Goal: Task Accomplishment & Management: Use online tool/utility

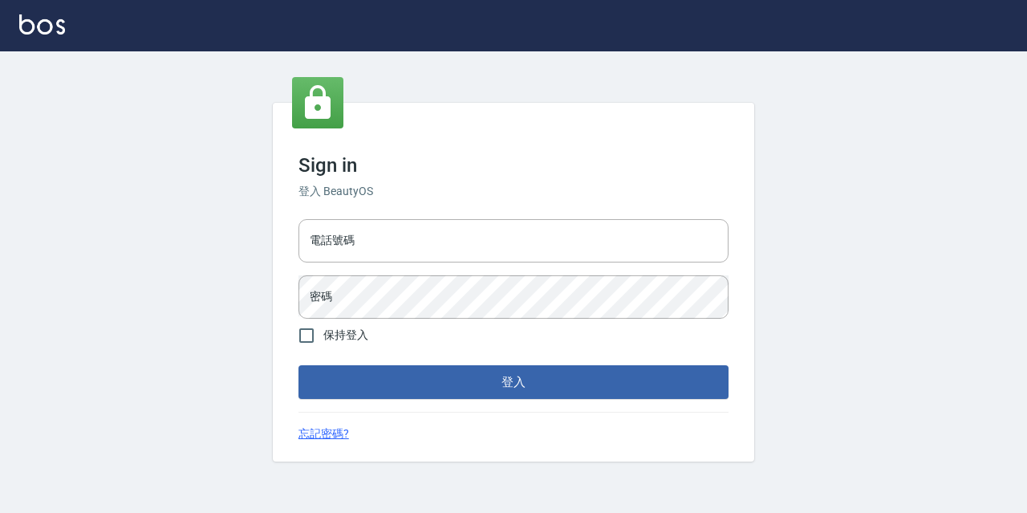
click at [335, 237] on input "電話號碼" at bounding box center [513, 240] width 430 height 43
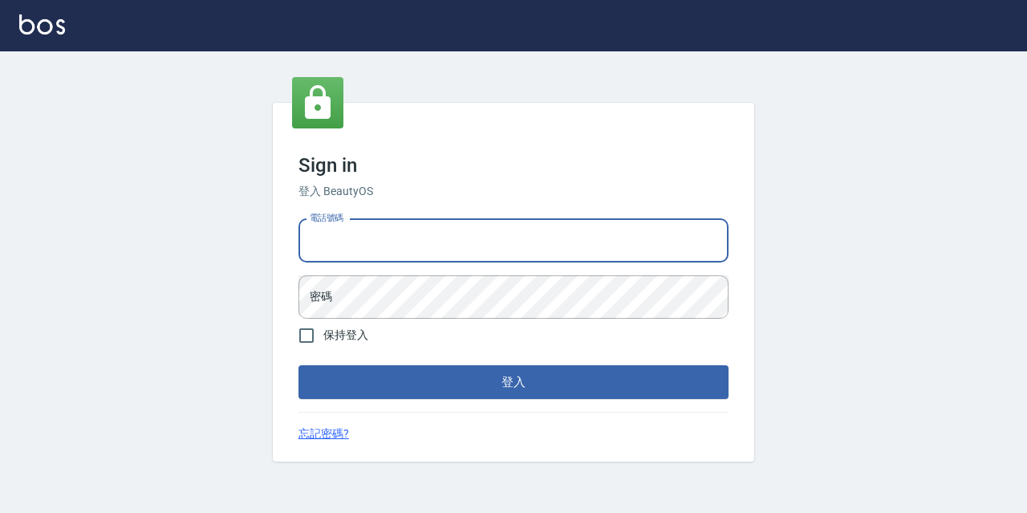
type input "0977888999"
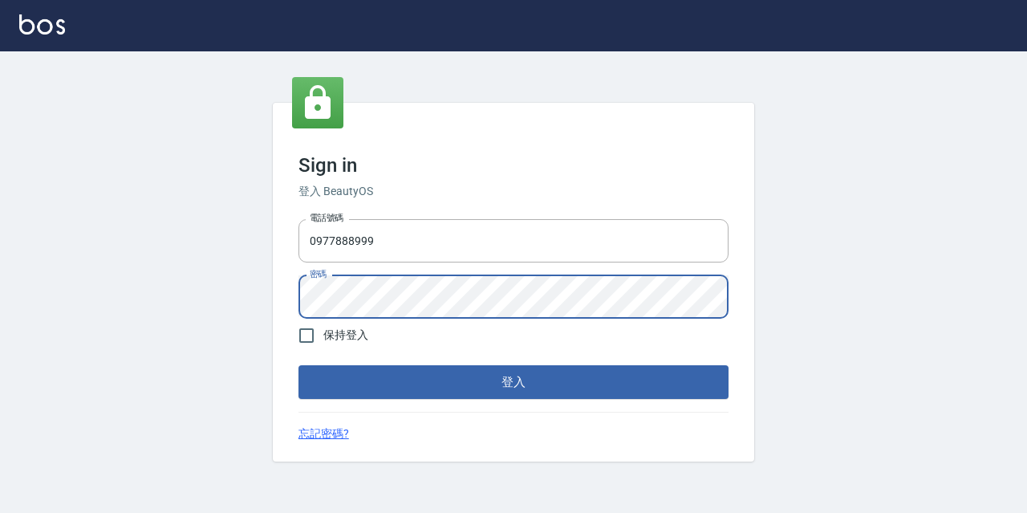
click at [298, 365] on button "登入" at bounding box center [513, 382] width 430 height 34
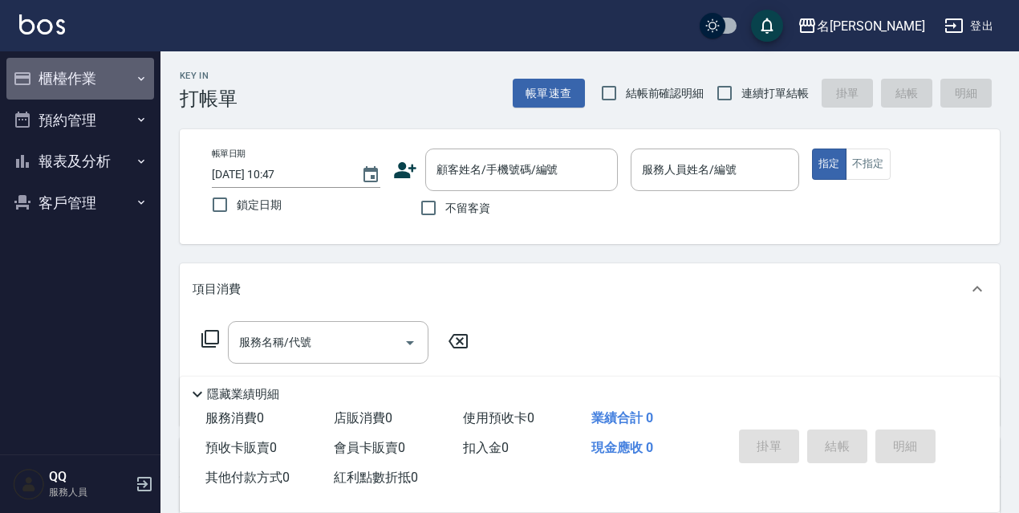
click at [89, 98] on button "櫃檯作業" at bounding box center [80, 79] width 148 height 42
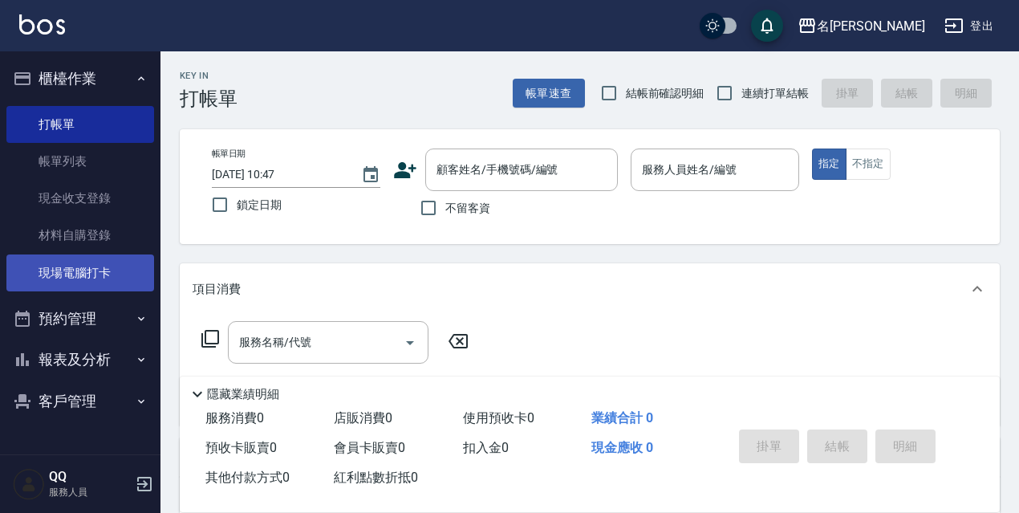
click at [116, 255] on link "現場電腦打卡" at bounding box center [80, 272] width 148 height 37
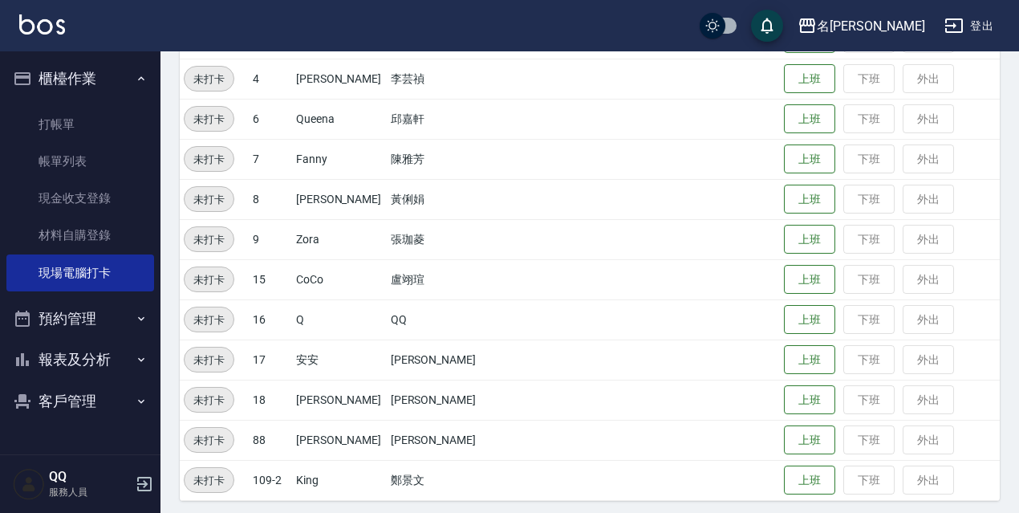
scroll to position [328, 0]
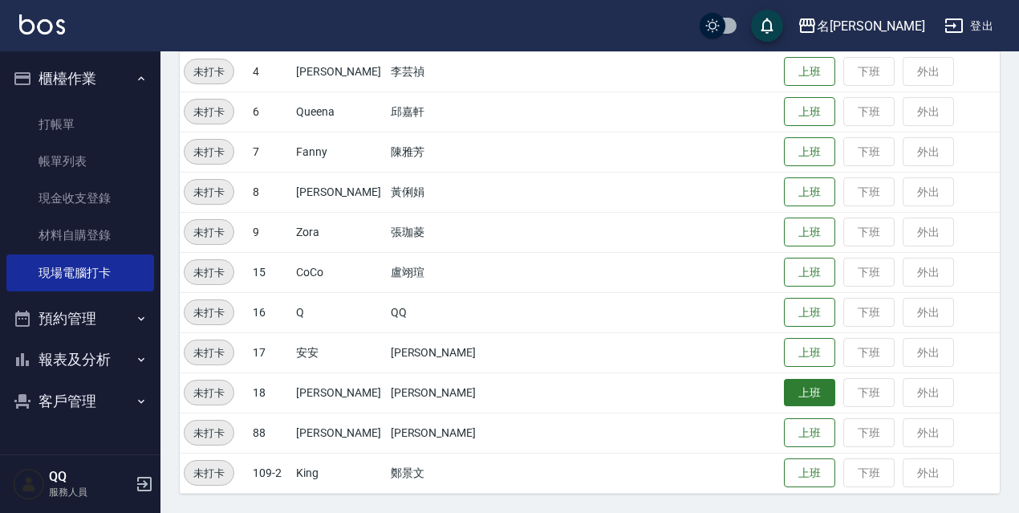
click at [784, 392] on button "上班" at bounding box center [809, 393] width 51 height 28
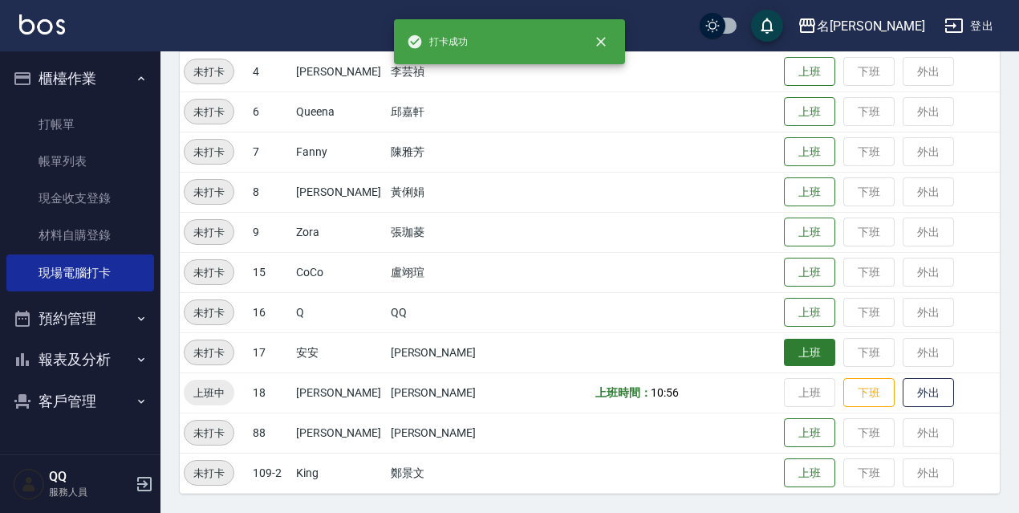
click at [784, 350] on button "上班" at bounding box center [809, 353] width 51 height 28
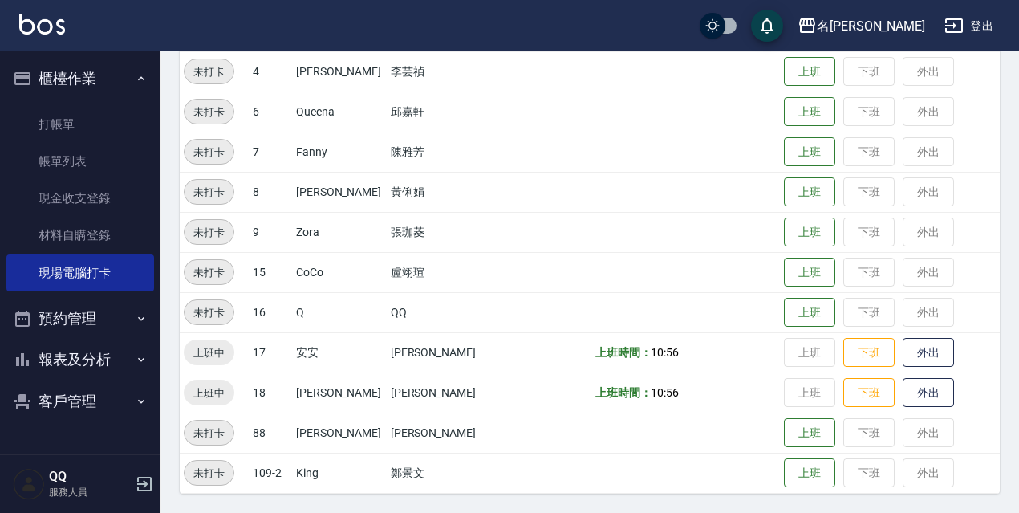
click at [975, 37] on button "登出" at bounding box center [969, 26] width 62 height 30
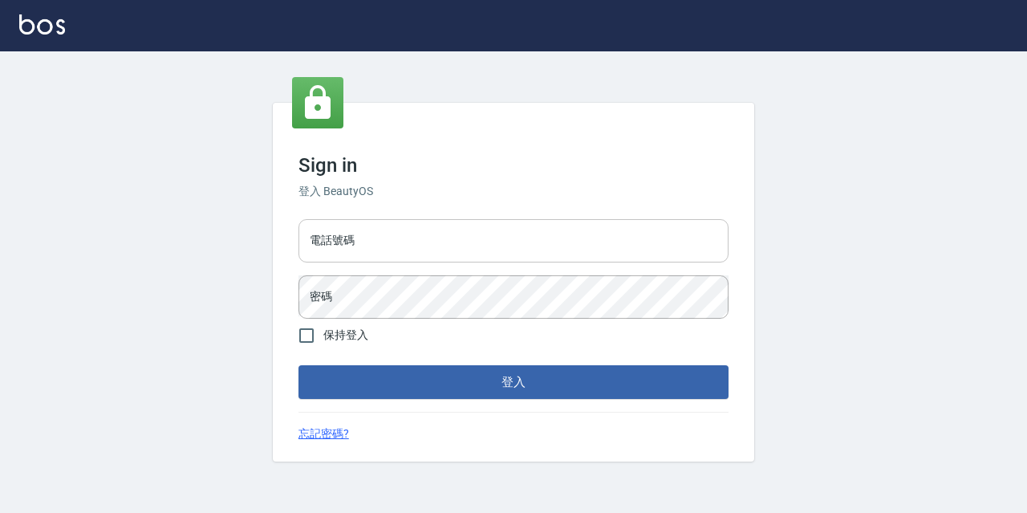
click at [550, 225] on input "電話號碼" at bounding box center [513, 240] width 430 height 43
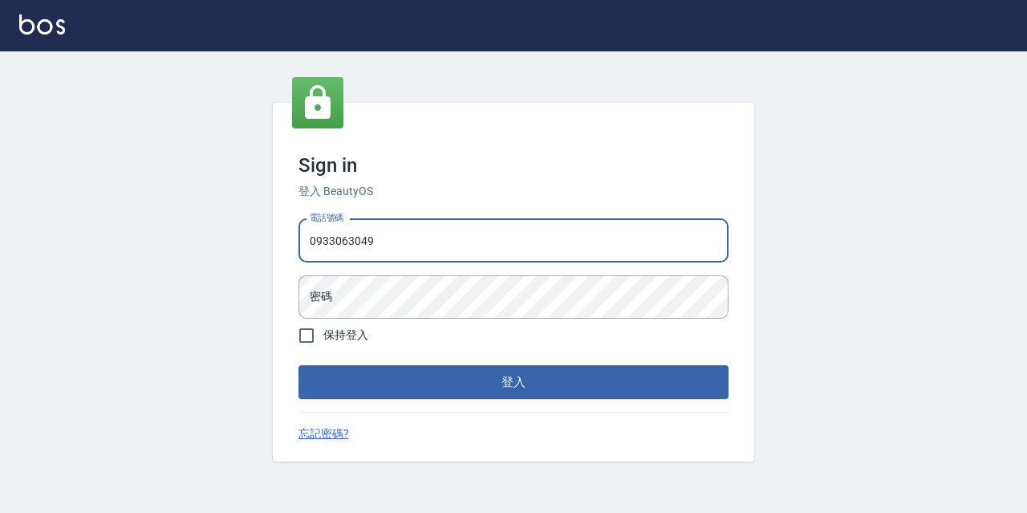
click at [464, 245] on input "0933063049" at bounding box center [513, 240] width 430 height 43
type input "0"
click at [562, 249] on input "電話號碼" at bounding box center [513, 240] width 430 height 43
type input "0967388409"
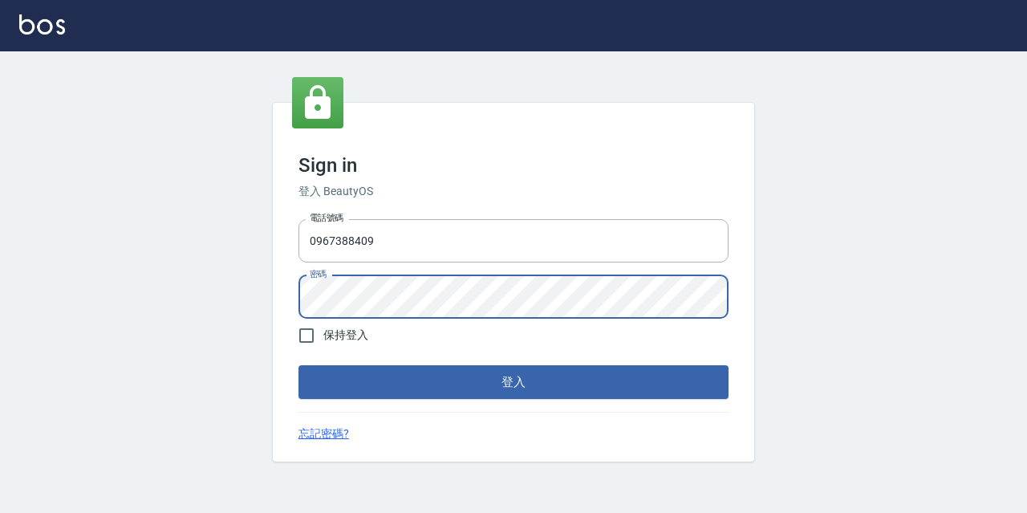
click at [298, 365] on button "登入" at bounding box center [513, 382] width 430 height 34
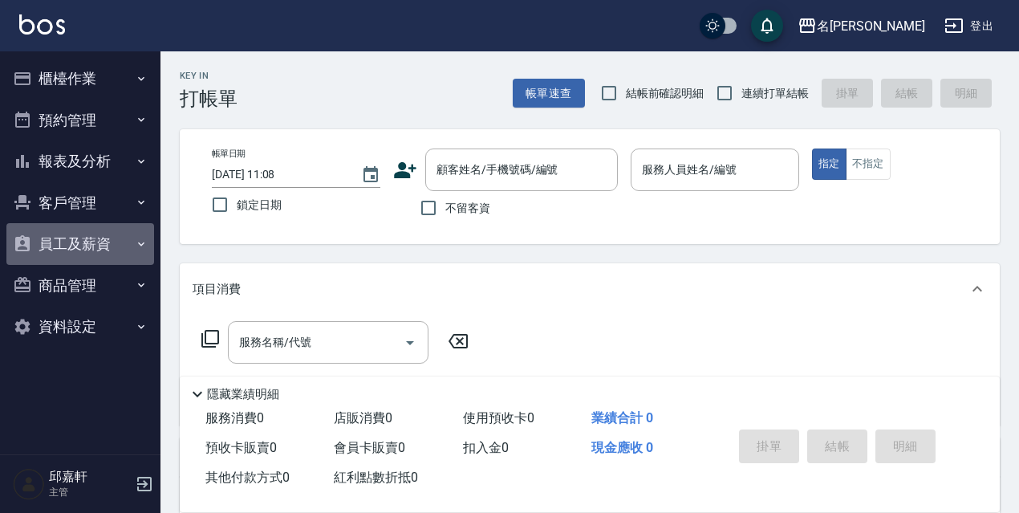
click at [68, 247] on button "員工及薪資" at bounding box center [80, 244] width 148 height 42
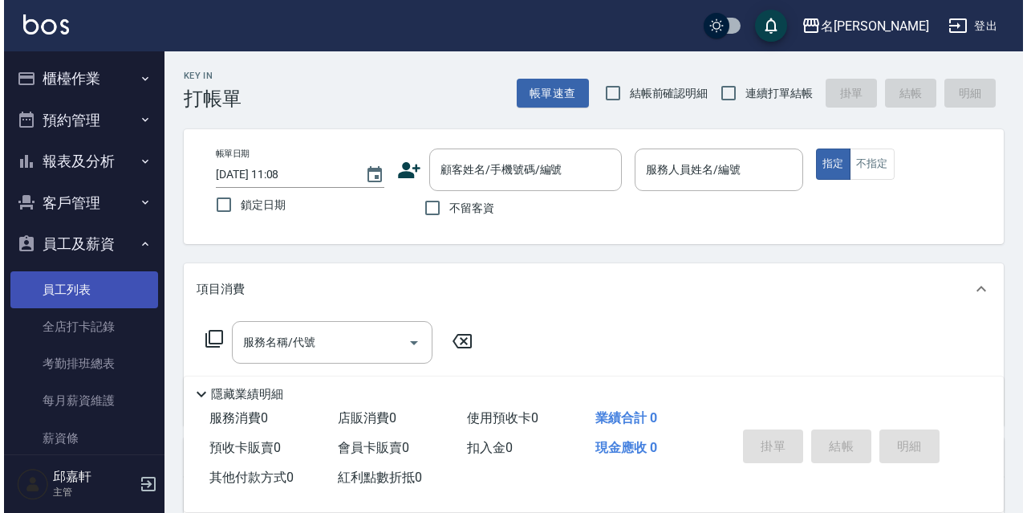
scroll to position [160, 0]
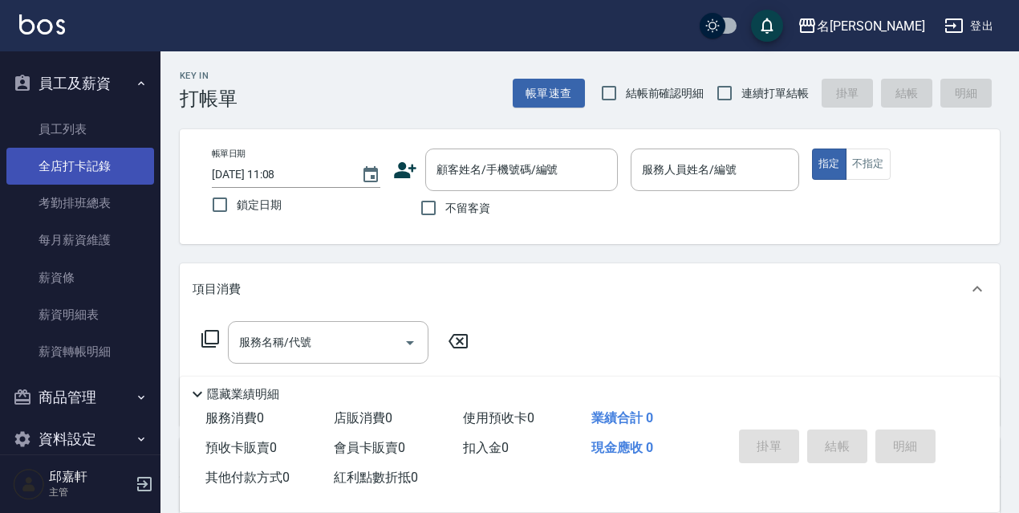
click at [53, 163] on link "全店打卡記錄" at bounding box center [80, 166] width 148 height 37
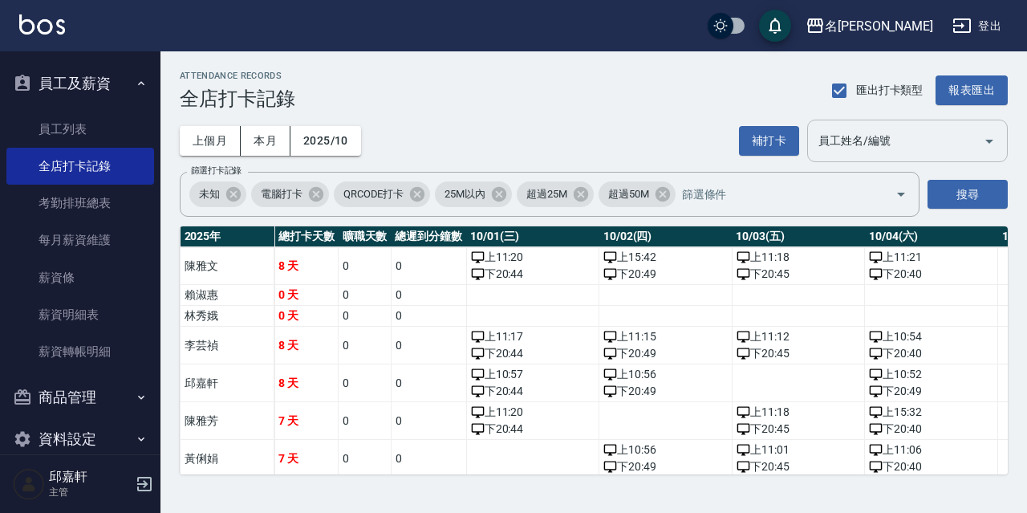
click at [971, 136] on input "員工姓名/編號" at bounding box center [895, 141] width 162 height 28
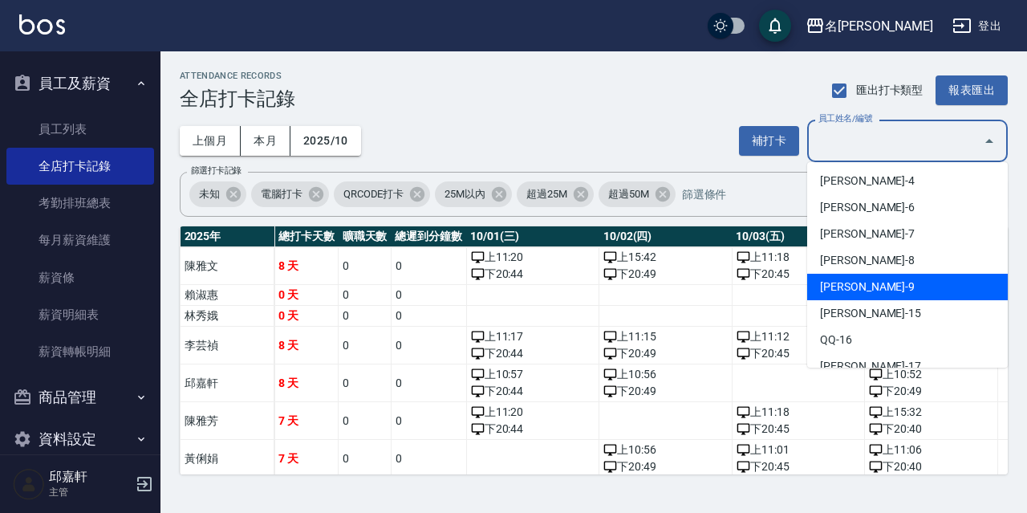
scroll to position [160, 0]
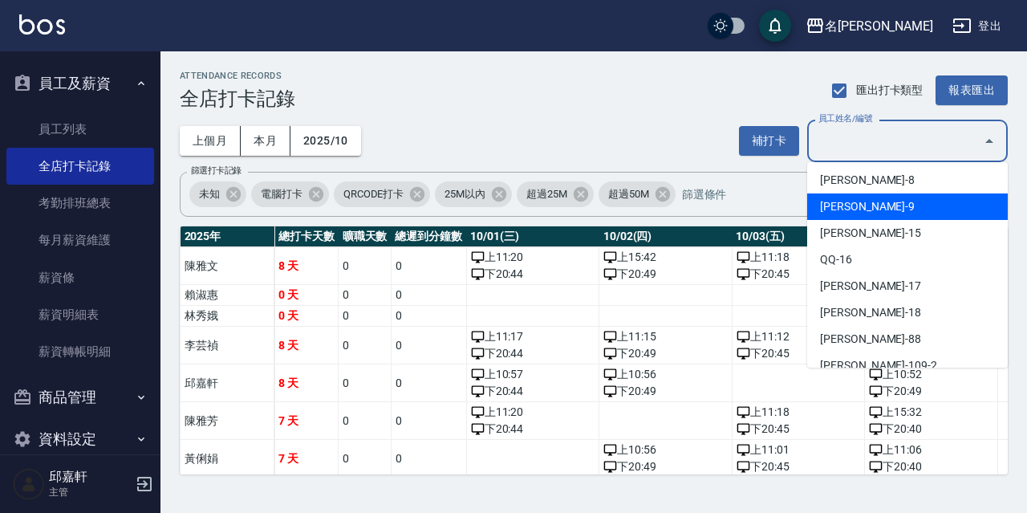
click at [868, 212] on li "[PERSON_NAME]-9" at bounding box center [907, 206] width 201 height 26
type input "張珈菱"
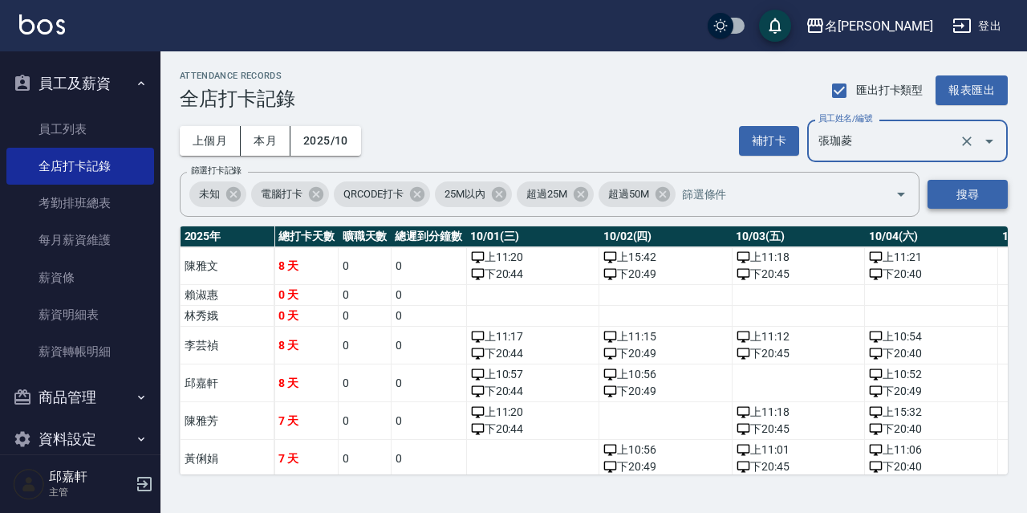
click at [958, 193] on button "搜尋" at bounding box center [967, 195] width 80 height 30
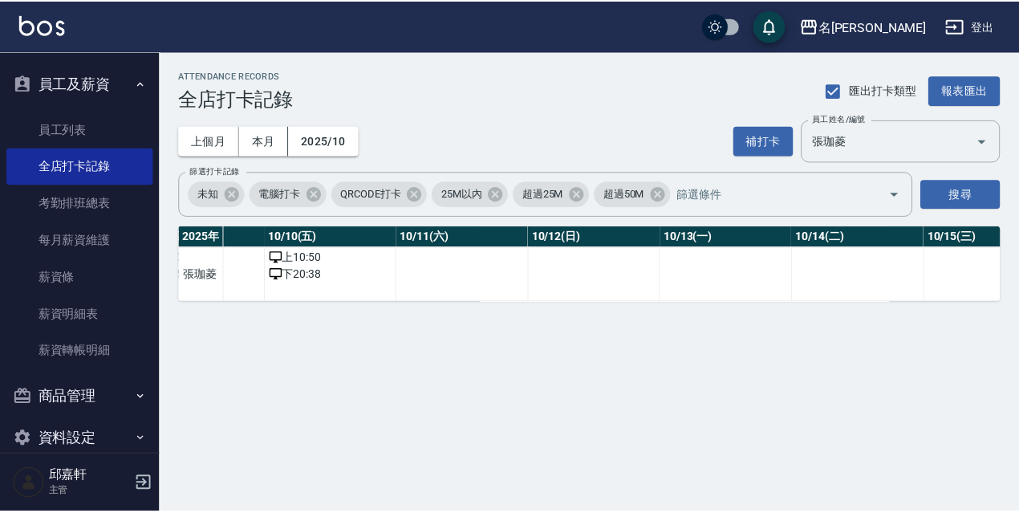
scroll to position [0, 0]
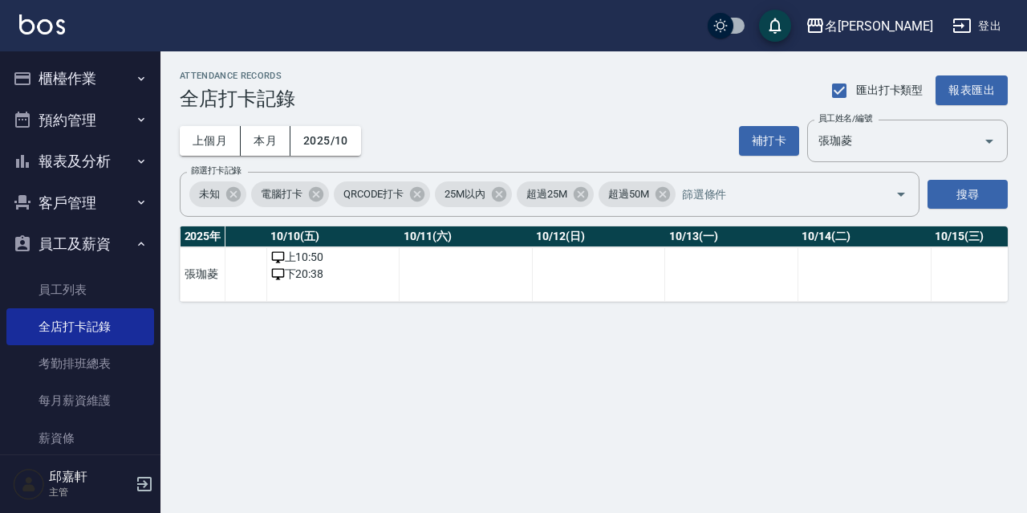
click at [107, 87] on button "櫃檯作業" at bounding box center [80, 79] width 148 height 42
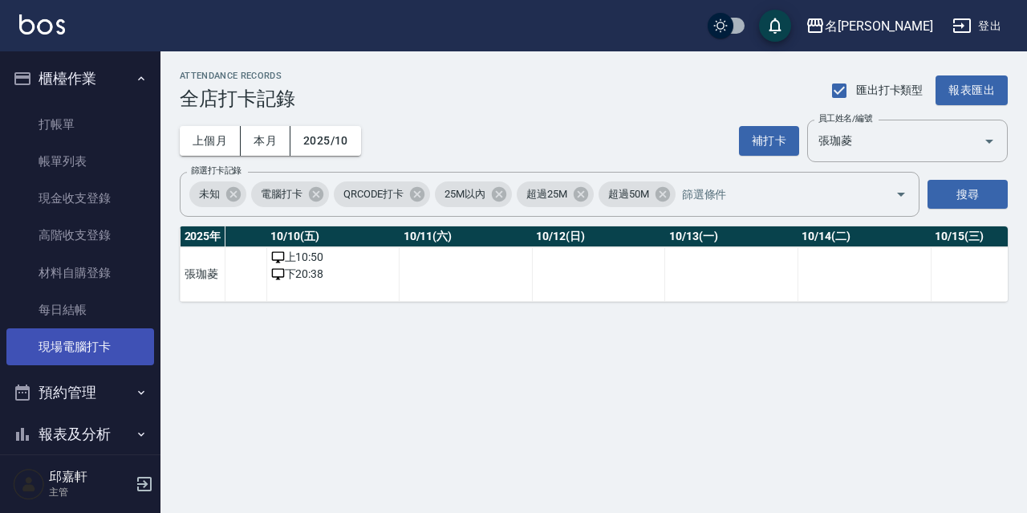
click at [83, 332] on link "現場電腦打卡" at bounding box center [80, 346] width 148 height 37
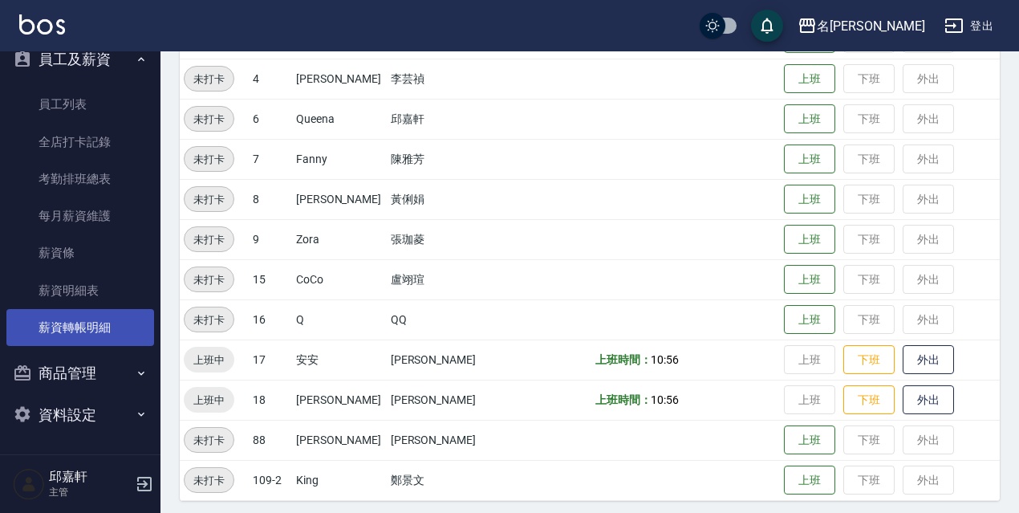
scroll to position [328, 0]
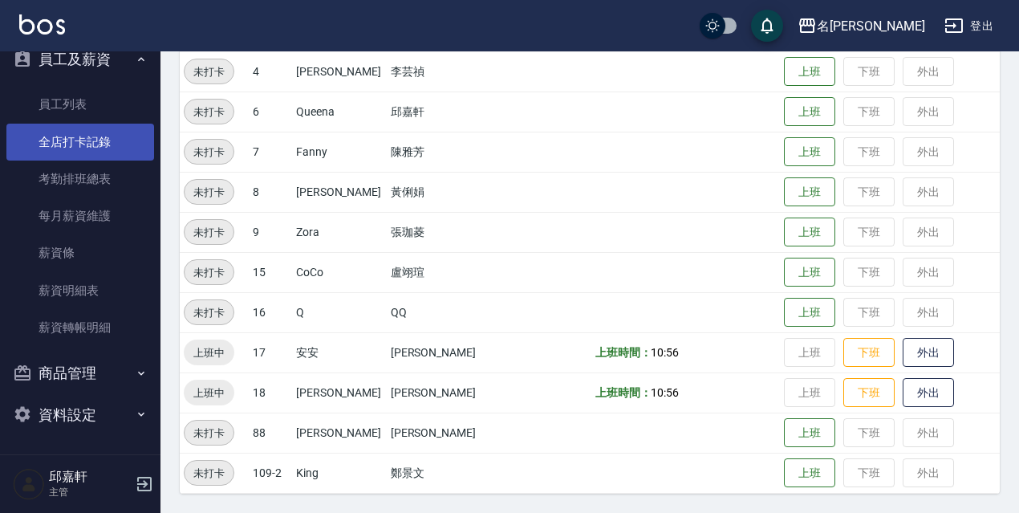
click at [96, 131] on link "全店打卡記錄" at bounding box center [80, 142] width 148 height 37
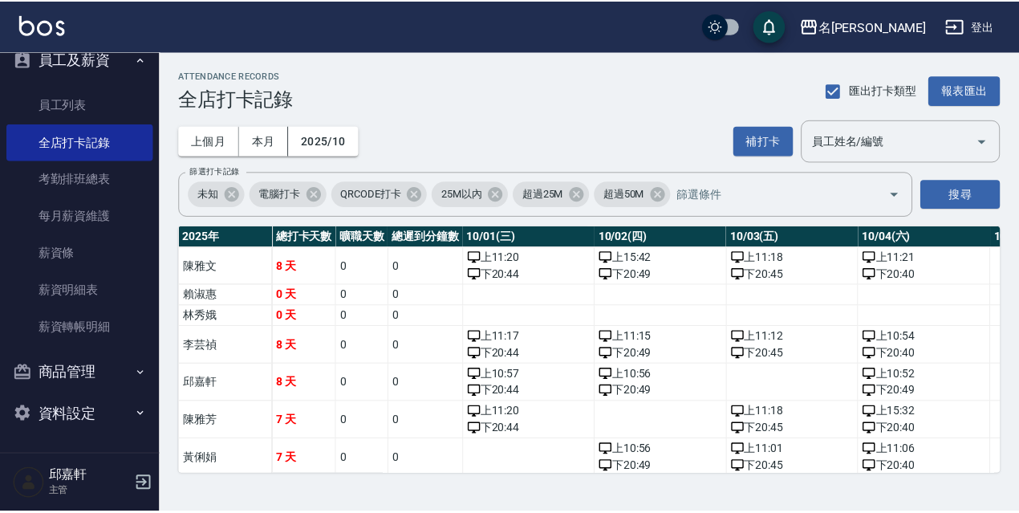
scroll to position [56, 0]
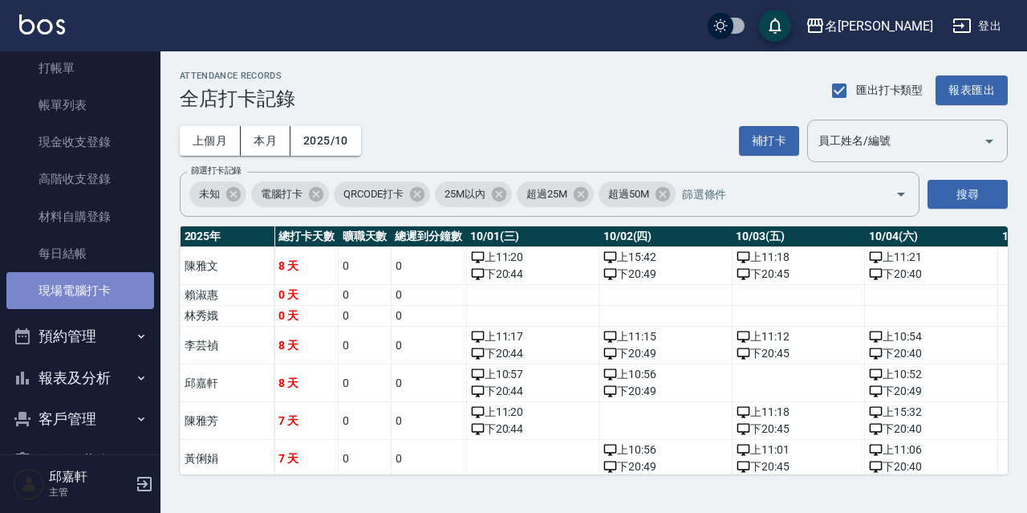
click at [112, 292] on link "現場電腦打卡" at bounding box center [80, 290] width 148 height 37
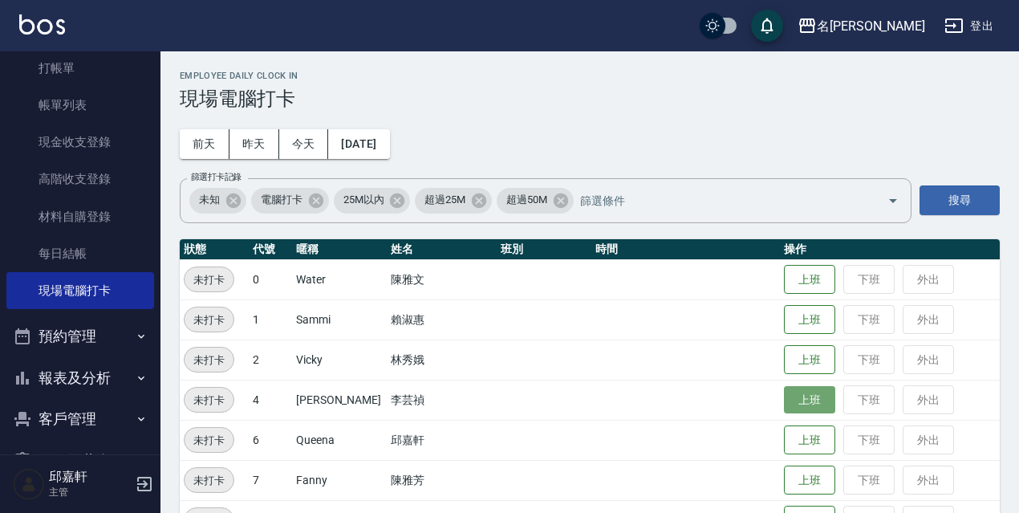
click at [795, 397] on button "上班" at bounding box center [809, 400] width 51 height 28
drag, startPoint x: 739, startPoint y: 265, endPoint x: 741, endPoint y: 273, distance: 8.4
click at [740, 271] on td at bounding box center [685, 279] width 189 height 40
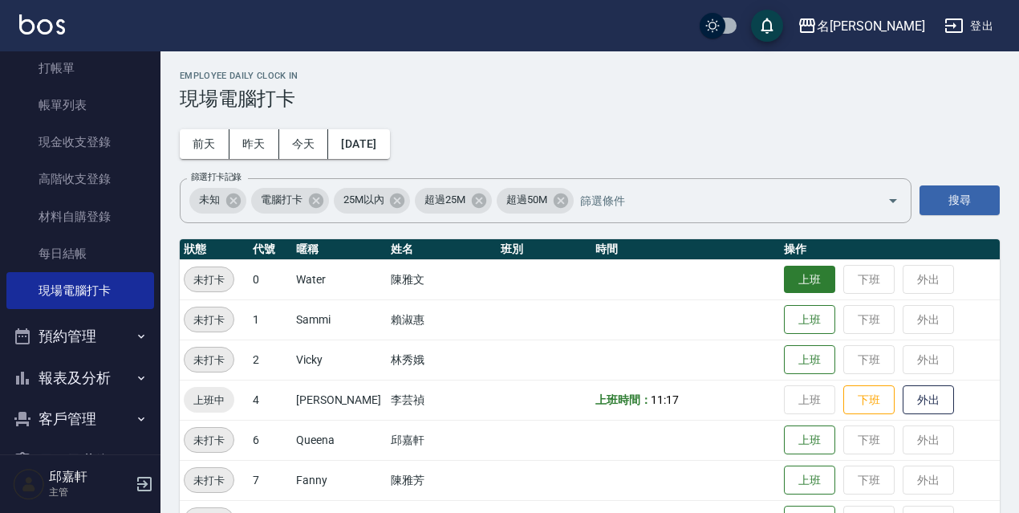
click at [797, 274] on button "上班" at bounding box center [809, 280] width 51 height 28
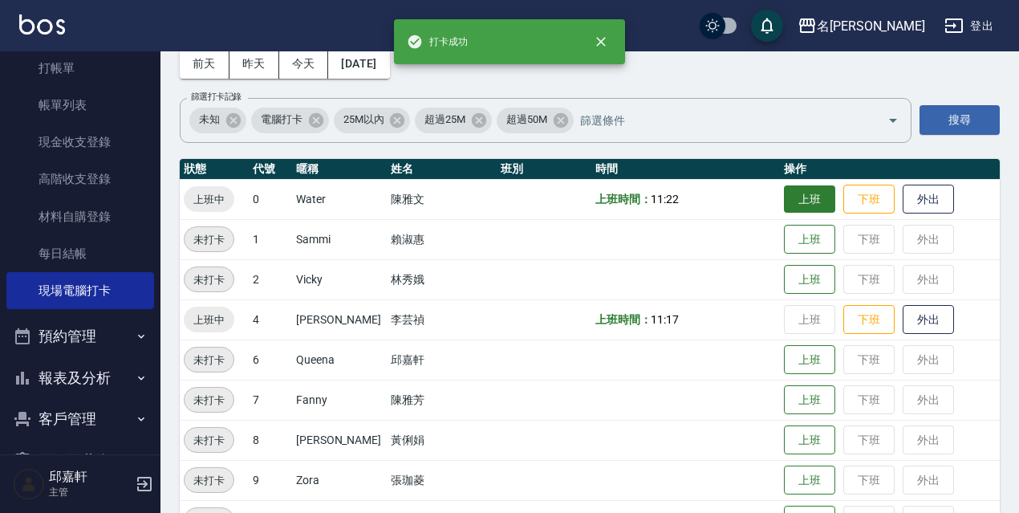
scroll to position [160, 0]
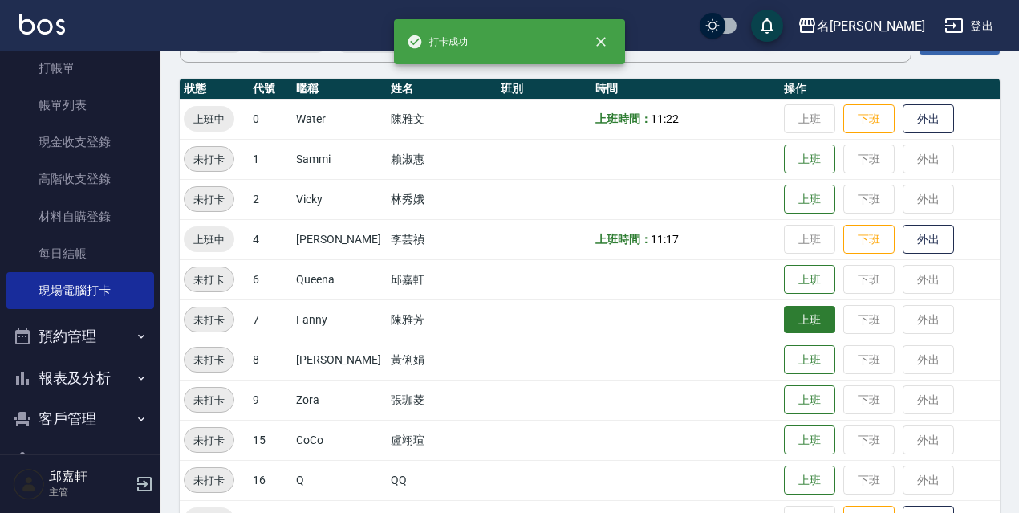
click at [784, 318] on button "上班" at bounding box center [809, 320] width 51 height 28
